Goal: Task Accomplishment & Management: Use online tool/utility

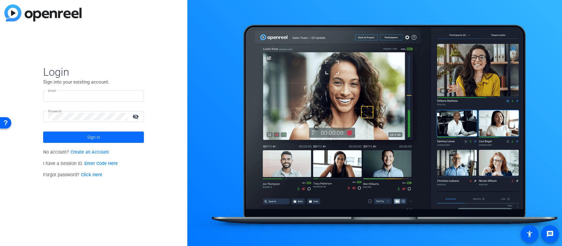
type input "[PERSON_NAME][EMAIL_ADDRESS][DOMAIN_NAME]"
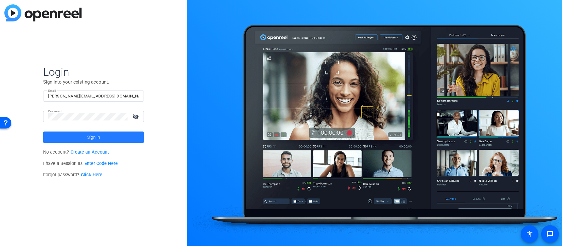
click at [132, 142] on span at bounding box center [93, 136] width 101 height 15
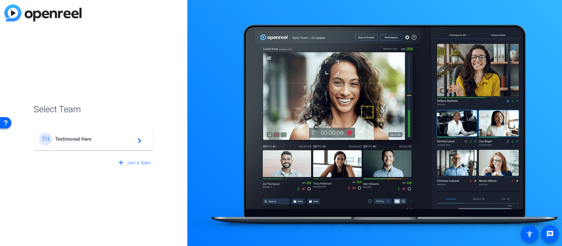
click at [128, 144] on div "TH Testimonial Hero navigate_next" at bounding box center [93, 139] width 108 height 13
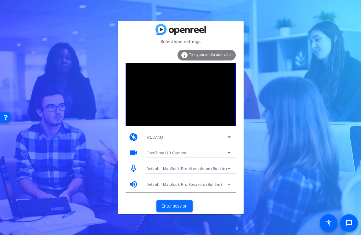
click at [174, 203] on span "Enter session" at bounding box center [174, 206] width 26 height 7
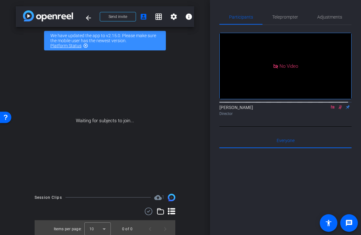
click at [338, 109] on icon at bounding box center [340, 107] width 5 height 4
drag, startPoint x: 327, startPoint y: 114, endPoint x: 329, endPoint y: 107, distance: 7.4
click at [330, 109] on icon at bounding box center [332, 107] width 5 height 4
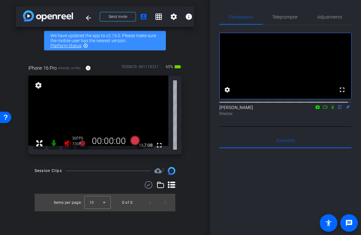
click at [67, 142] on icon at bounding box center [68, 143] width 7 height 6
click at [327, 18] on span "Adjustments" at bounding box center [329, 17] width 25 height 4
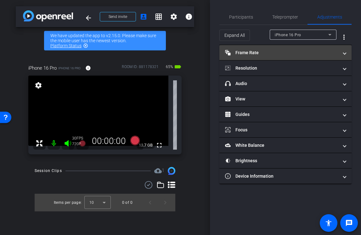
click at [294, 47] on mat-expansion-panel-header "Frame Rate Frame Rate" at bounding box center [285, 52] width 132 height 15
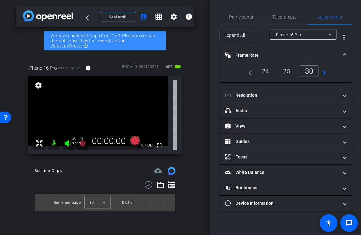
click at [287, 67] on div "25" at bounding box center [286, 71] width 17 height 11
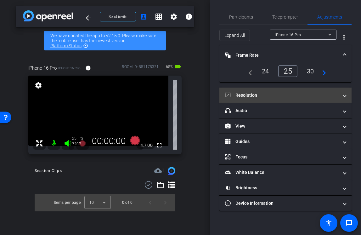
click at [275, 94] on mat-panel-title "Resolution" at bounding box center [281, 95] width 113 height 7
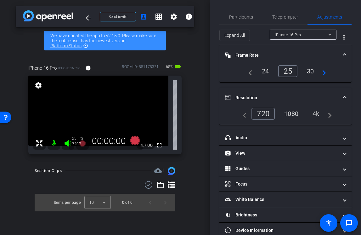
click at [287, 113] on div "1080" at bounding box center [292, 113] width 24 height 11
click at [196, 123] on div "arrow_back Yardi x IM EB Interview - Faropoint - [EMAIL_ADDRESS][DOMAIN_NAME] B…" at bounding box center [105, 117] width 210 height 235
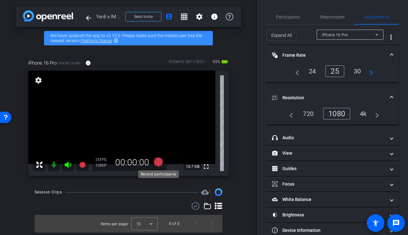
click at [158, 159] on icon at bounding box center [158, 161] width 9 height 9
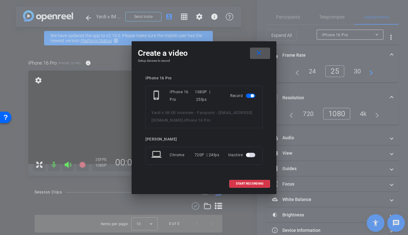
click at [267, 51] on span at bounding box center [260, 53] width 20 height 15
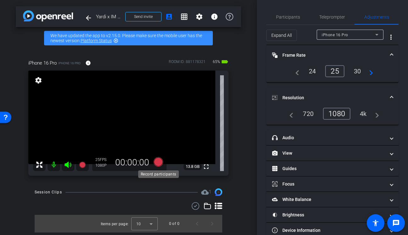
click at [156, 161] on icon at bounding box center [158, 161] width 9 height 9
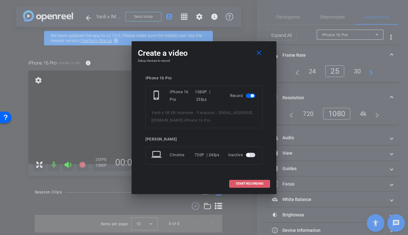
click at [247, 184] on span "START RECORDING" at bounding box center [250, 183] width 28 height 3
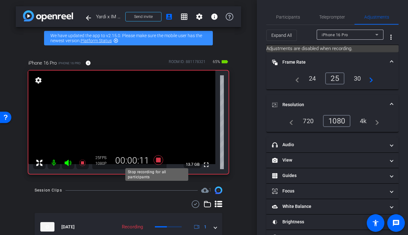
click at [158, 159] on icon at bounding box center [158, 159] width 9 height 9
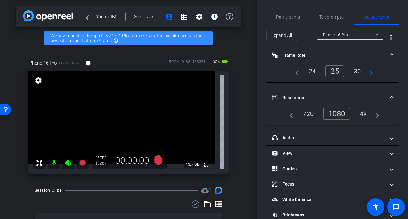
click at [309, 70] on div "24" at bounding box center [312, 71] width 17 height 11
click at [156, 160] on icon at bounding box center [158, 159] width 9 height 9
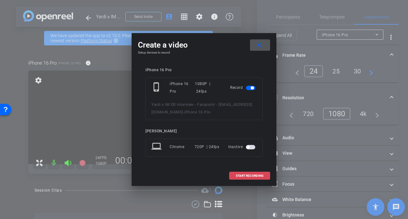
click at [243, 176] on span "START RECORDING" at bounding box center [250, 175] width 28 height 3
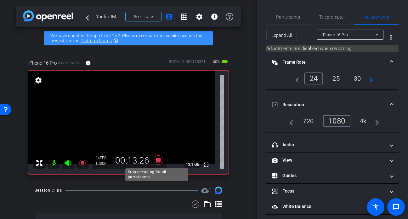
click at [157, 160] on icon at bounding box center [158, 159] width 9 height 9
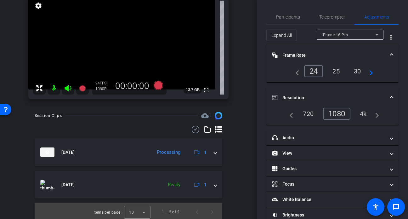
scroll to position [76, 0]
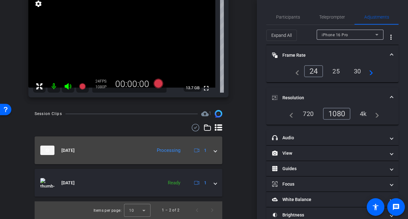
click at [213, 151] on mat-expansion-panel-header "[DATE] Processing 1" at bounding box center [129, 150] width 188 height 28
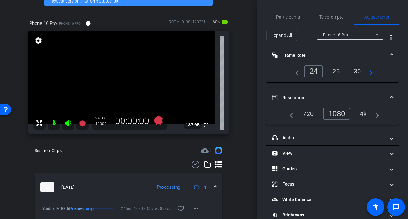
scroll to position [40, 0]
click at [279, 14] on span "Participants" at bounding box center [288, 16] width 24 height 15
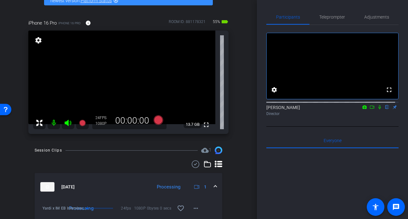
click at [377, 109] on icon at bounding box center [379, 107] width 5 height 4
click at [370, 109] on icon at bounding box center [372, 107] width 5 height 4
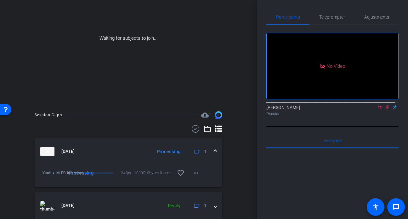
scroll to position [83, 0]
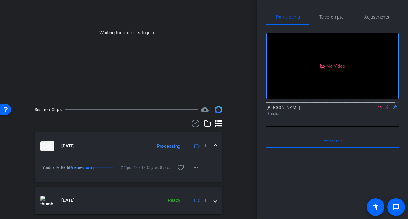
click at [25, 174] on div "Session Clips cloud_upload 1 [DATE] Processing 1 Yardi x IM EB Interview - Faro…" at bounding box center [128, 171] width 225 height 131
click at [196, 172] on mat-icon "more_horiz" at bounding box center [196, 170] width 8 height 8
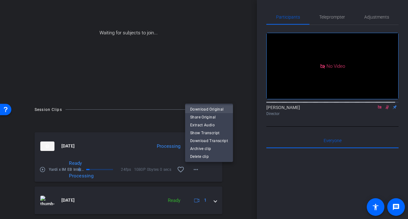
click at [211, 108] on span "Download Original" at bounding box center [209, 109] width 38 height 8
